Goal: Information Seeking & Learning: Learn about a topic

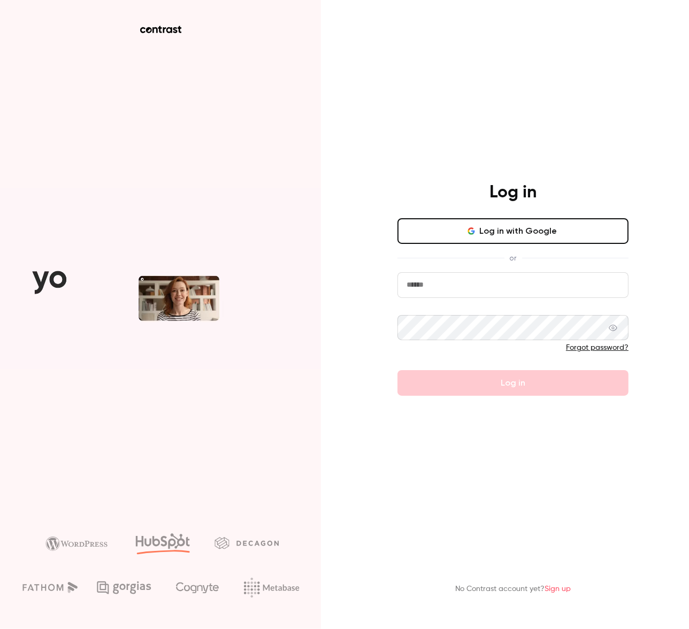
click at [442, 292] on input "email" at bounding box center [512, 285] width 231 height 26
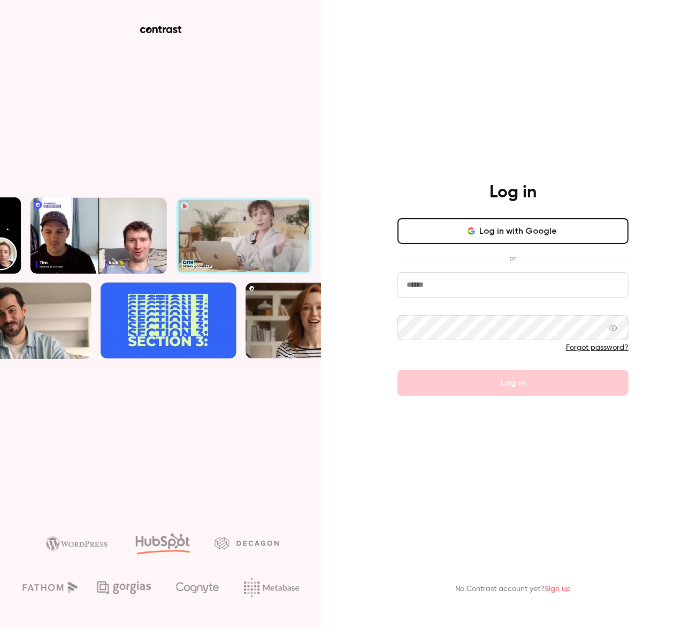
type input "**********"
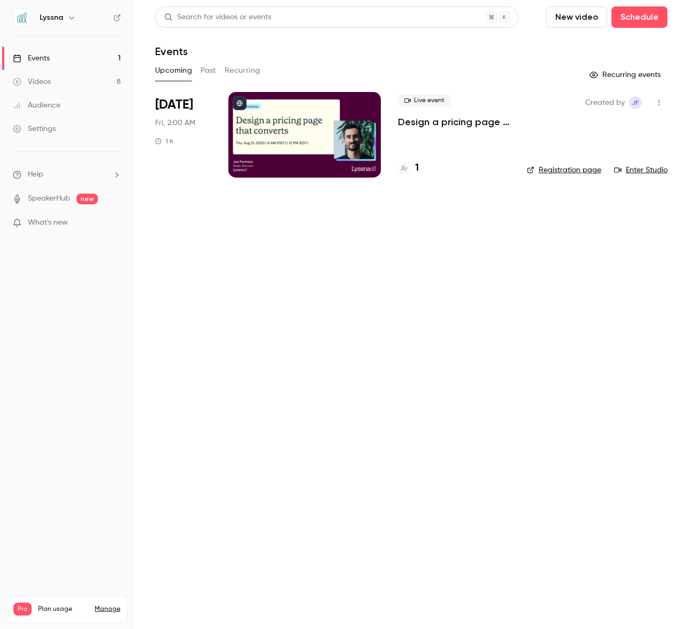
click at [215, 70] on button "Past" at bounding box center [209, 70] width 16 height 17
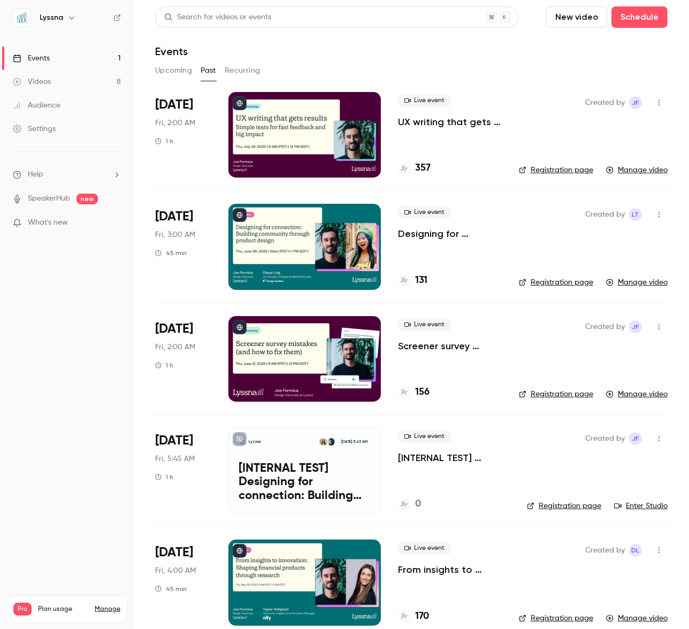
click at [443, 123] on p "UX writing that gets results: Simple tests for fast feedback and big impact" at bounding box center [450, 122] width 104 height 13
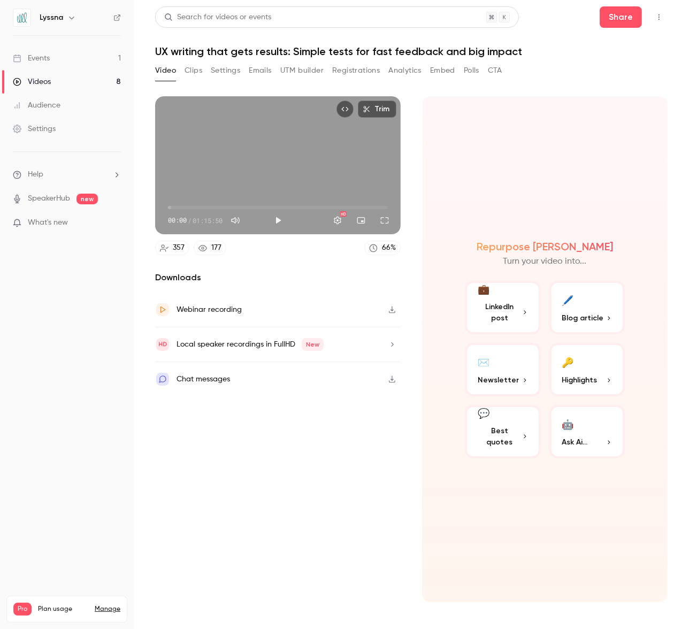
click at [198, 83] on section "Video Clips Settings Emails UTM builder Registrations Analytics Embed Polls CTA…" at bounding box center [411, 342] width 512 height 561
click at [197, 74] on button "Clips" at bounding box center [194, 70] width 18 height 17
